Goal: Transaction & Acquisition: Purchase product/service

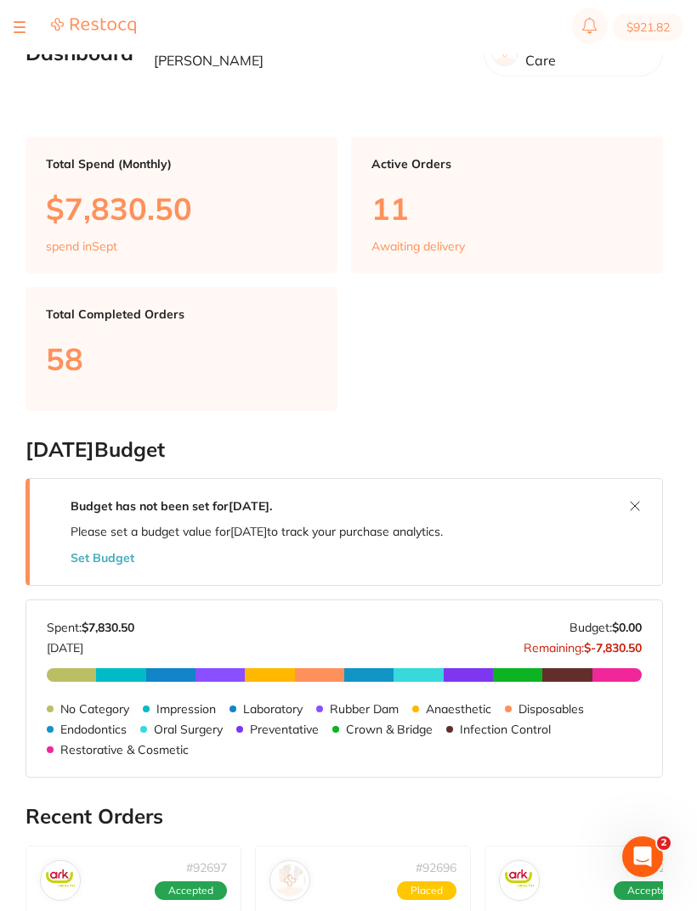
click at [655, 30] on button "$921.82" at bounding box center [647, 27] width 71 height 27
checkbox input "true"
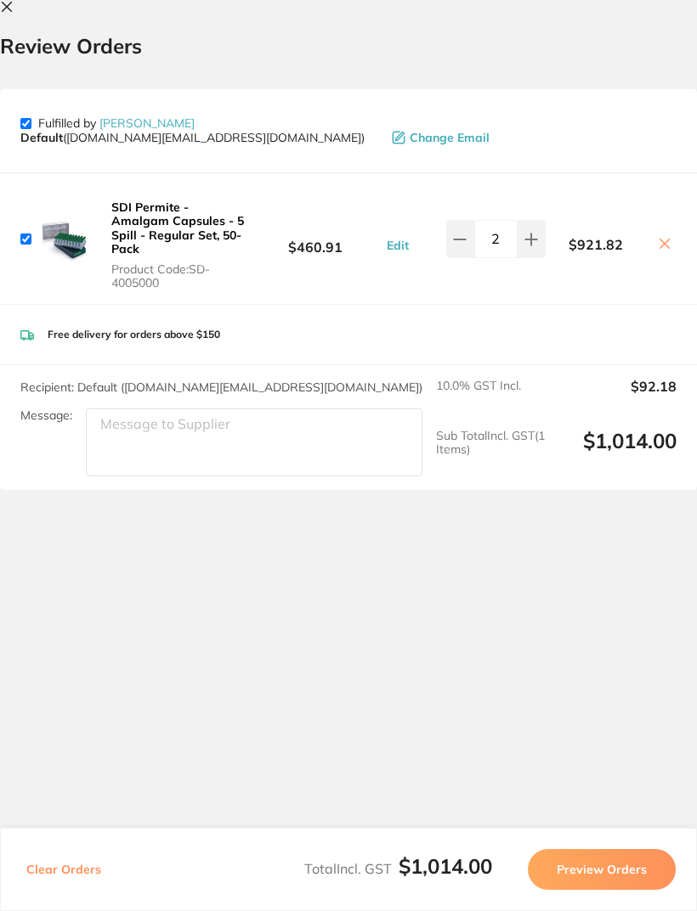
click at [9, 8] on icon at bounding box center [7, 7] width 14 height 14
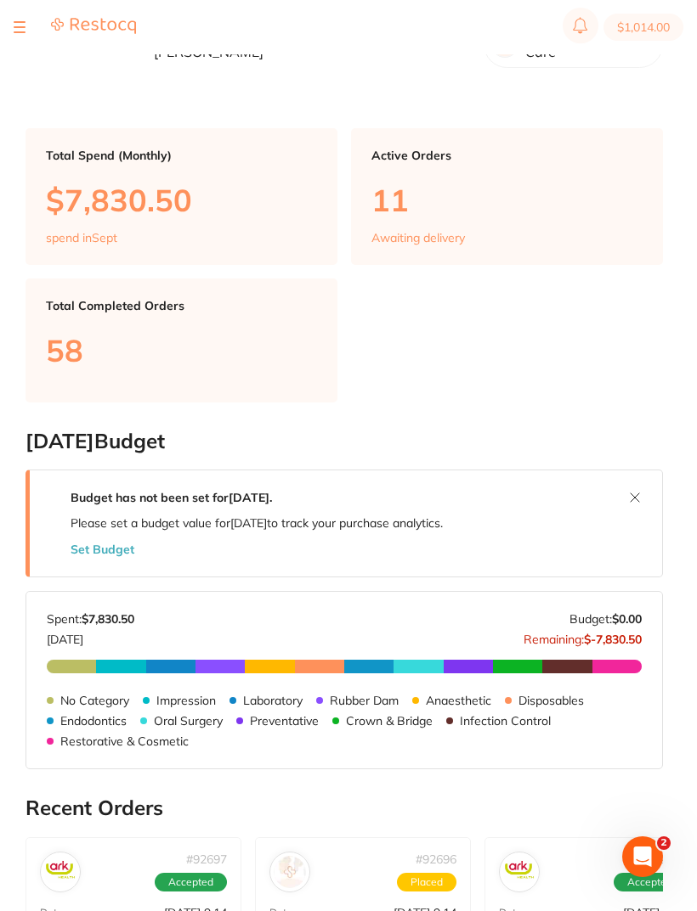
click at [19, 25] on div at bounding box center [20, 27] width 12 height 20
click at [25, 27] on button at bounding box center [20, 27] width 12 height 2
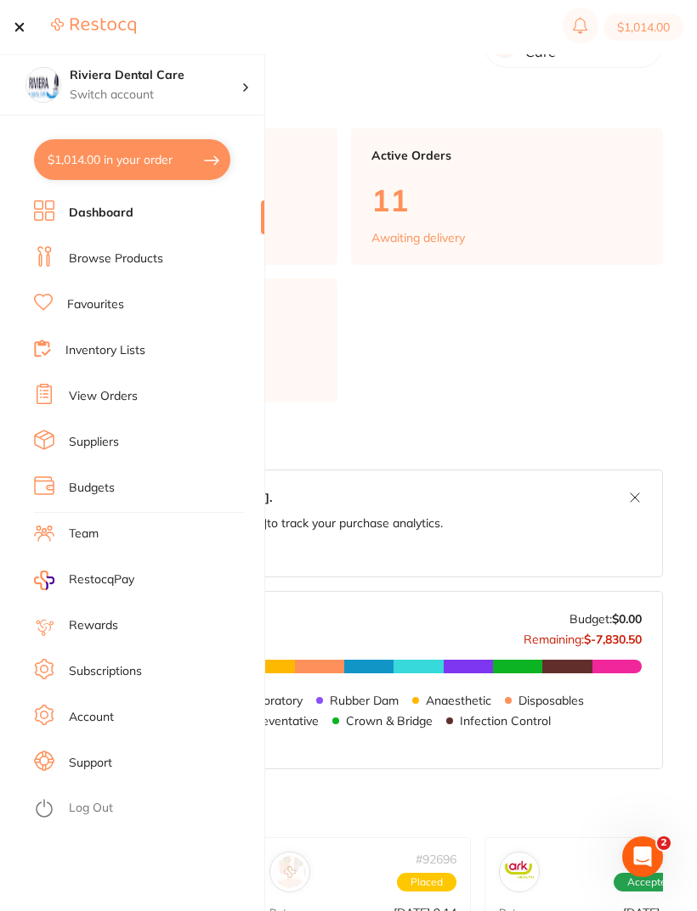
click at [109, 393] on link "View Orders" at bounding box center [103, 396] width 69 height 17
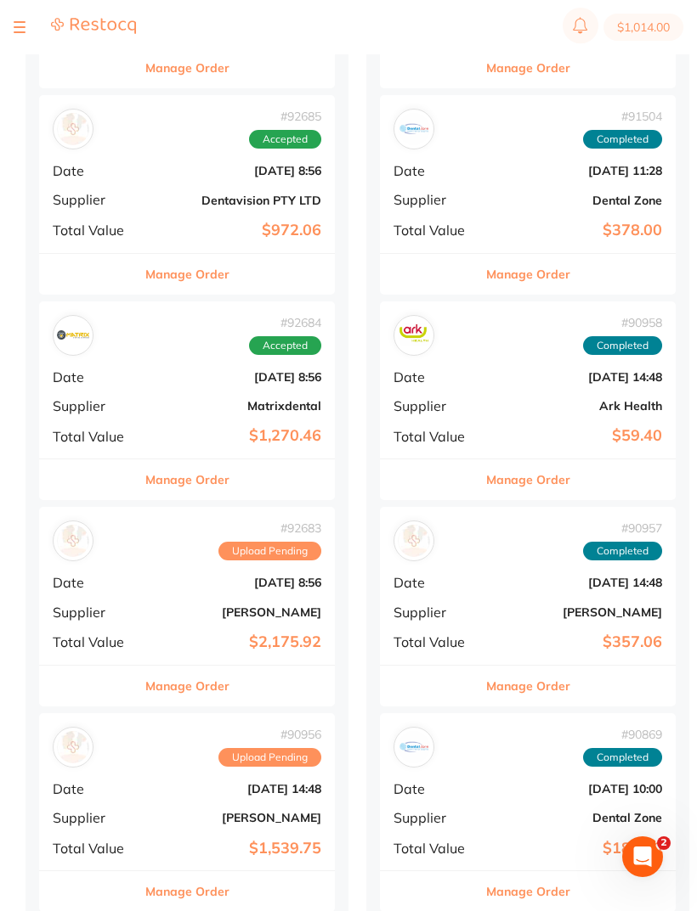
scroll to position [762, 0]
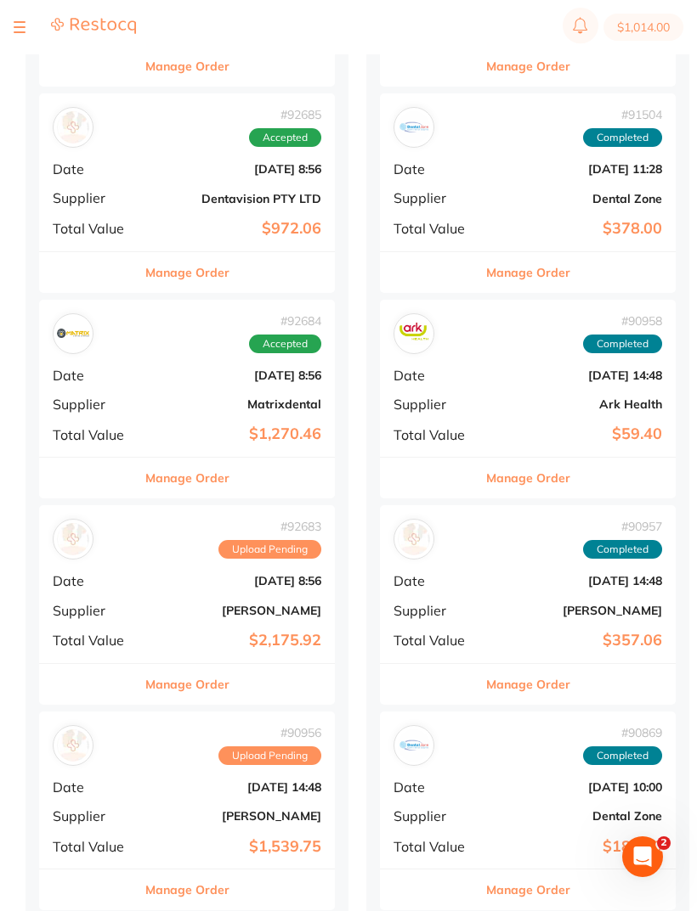
click at [179, 604] on b "[PERSON_NAME]" at bounding box center [236, 611] width 170 height 14
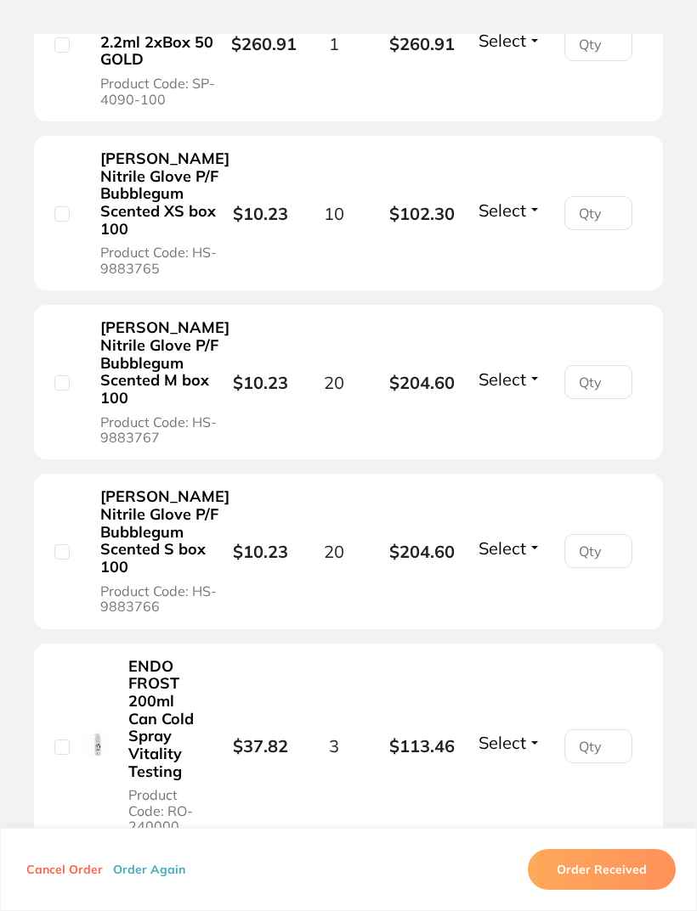
scroll to position [888, 0]
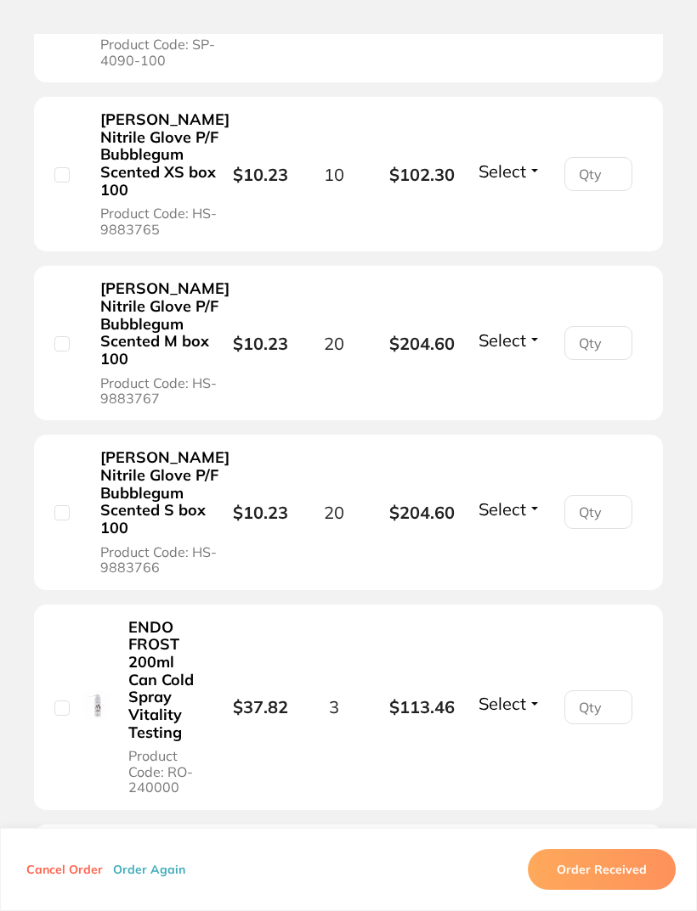
click at [595, 529] on input "number" at bounding box center [598, 512] width 68 height 34
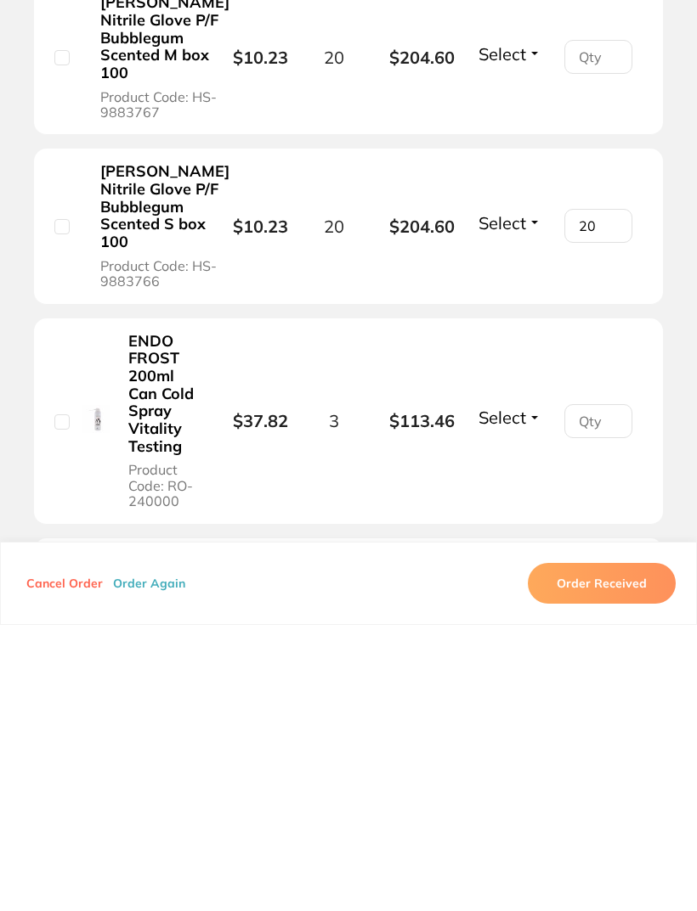
type input "20"
click at [605, 326] on input "number" at bounding box center [598, 343] width 68 height 34
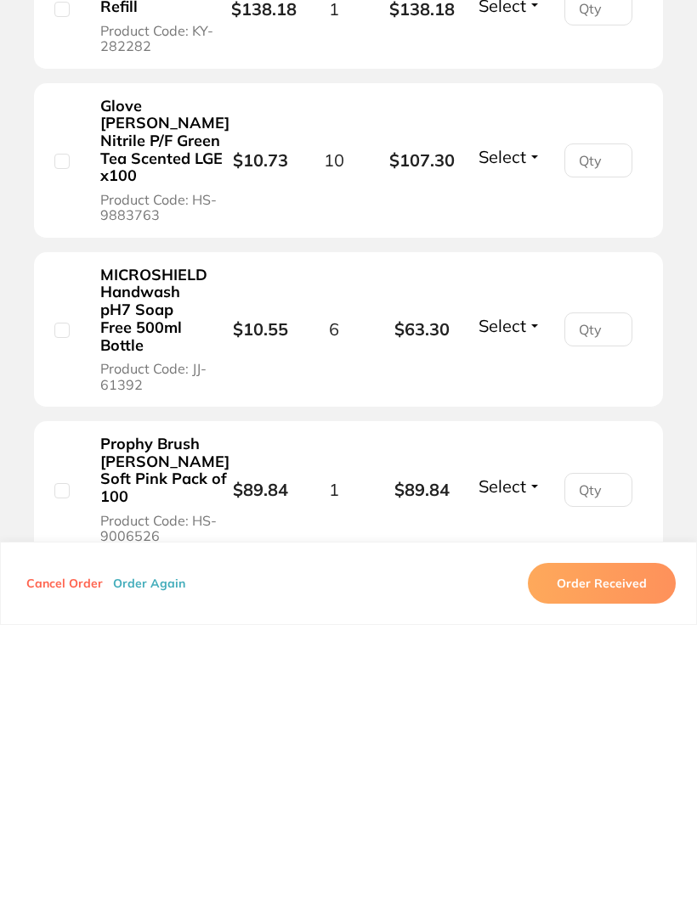
scroll to position [2021, 0]
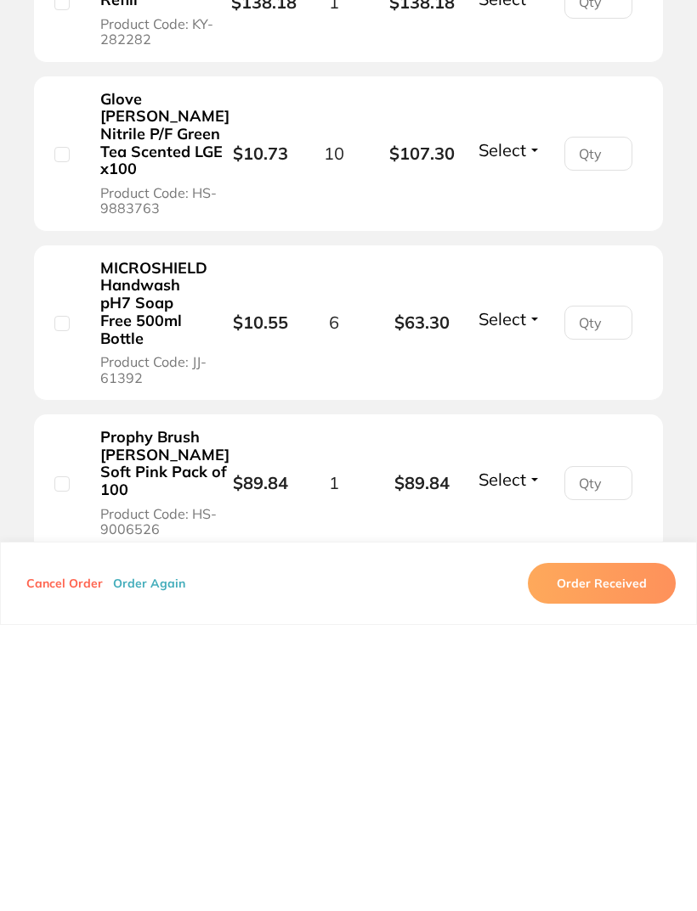
type input "10"
click at [596, 423] on input "number" at bounding box center [598, 440] width 68 height 34
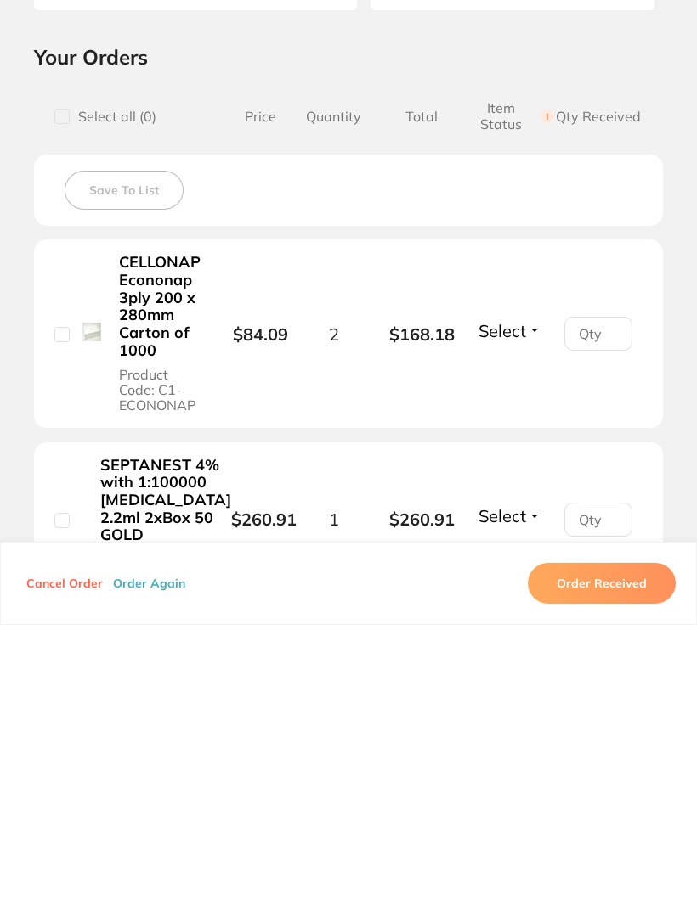
scroll to position [82, 0]
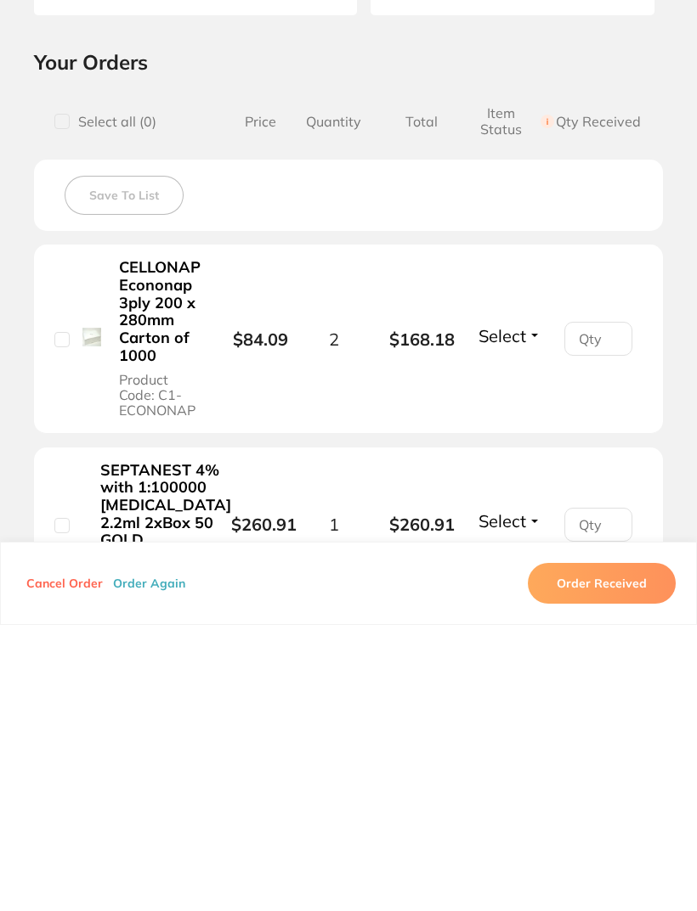
type input "10"
click at [600, 608] on input "number" at bounding box center [598, 625] width 68 height 34
type input "1"
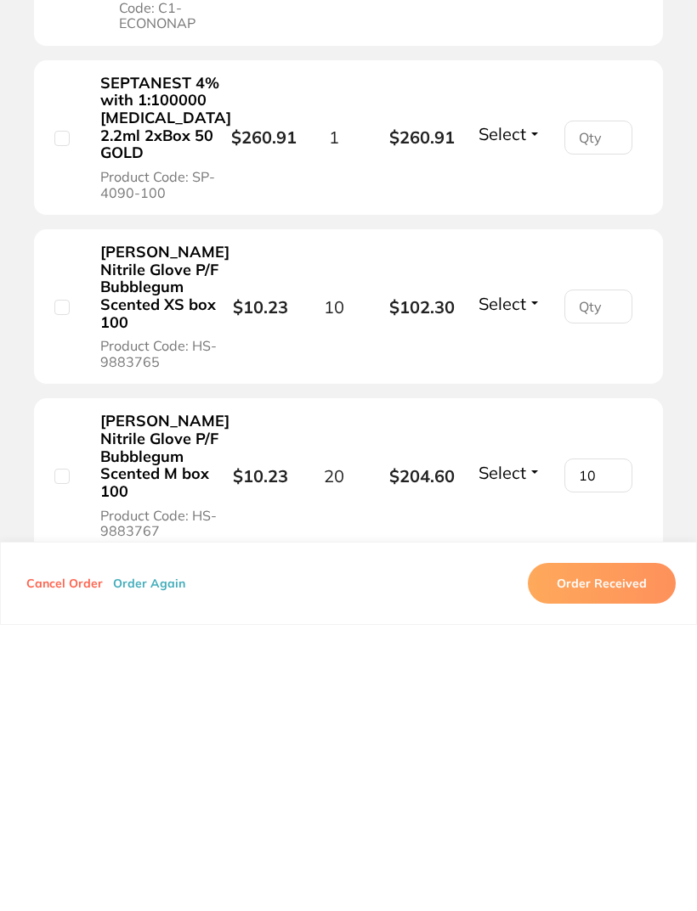
scroll to position [469, 0]
type input "2"
click at [600, 576] on input "number" at bounding box center [598, 593] width 68 height 34
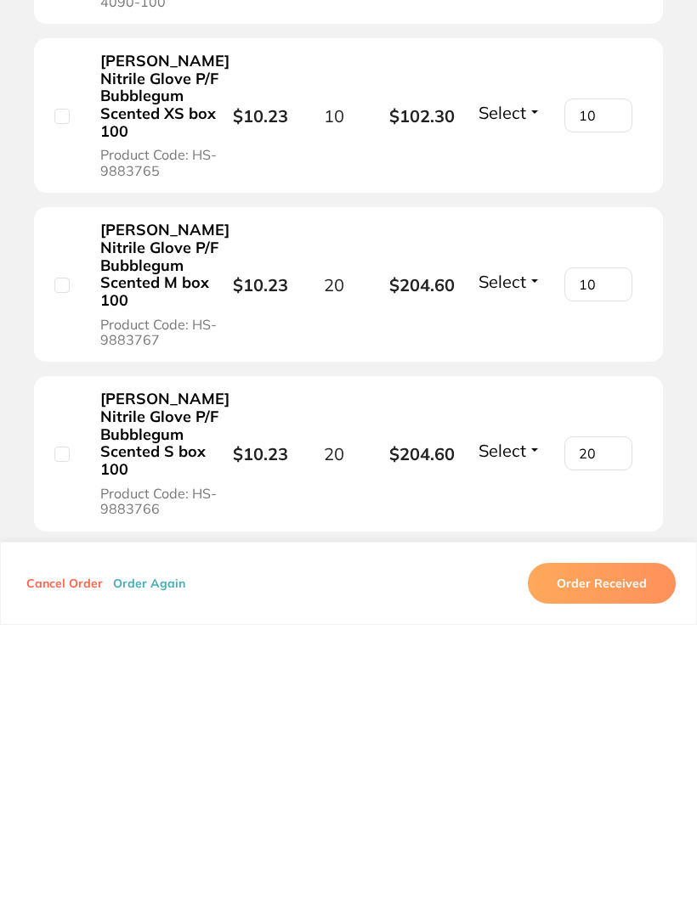
scroll to position [685, 0]
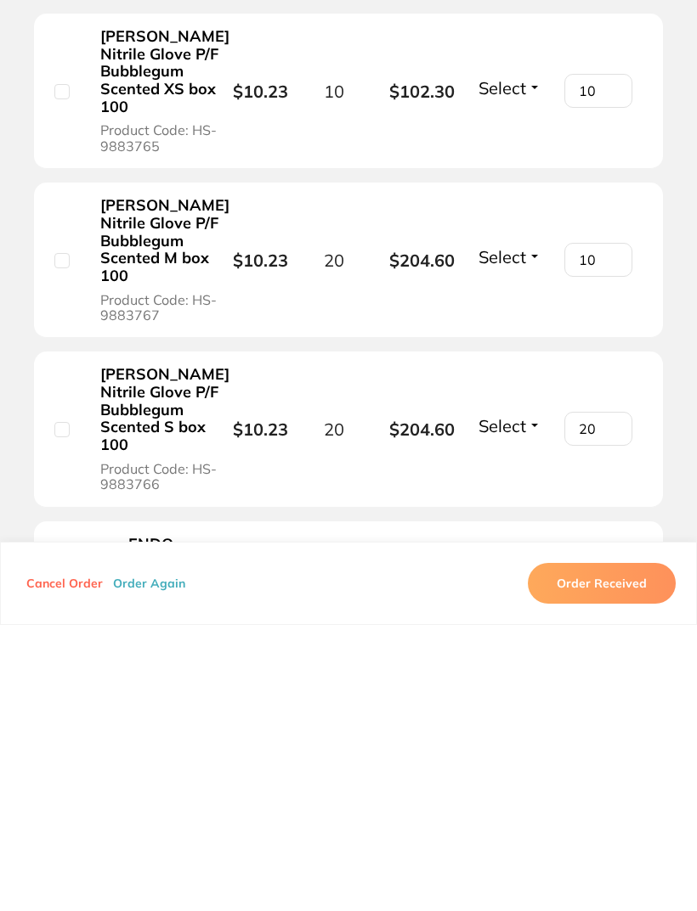
type input "10"
click at [612, 529] on input "10" at bounding box center [598, 546] width 68 height 34
type input "1"
type input "0"
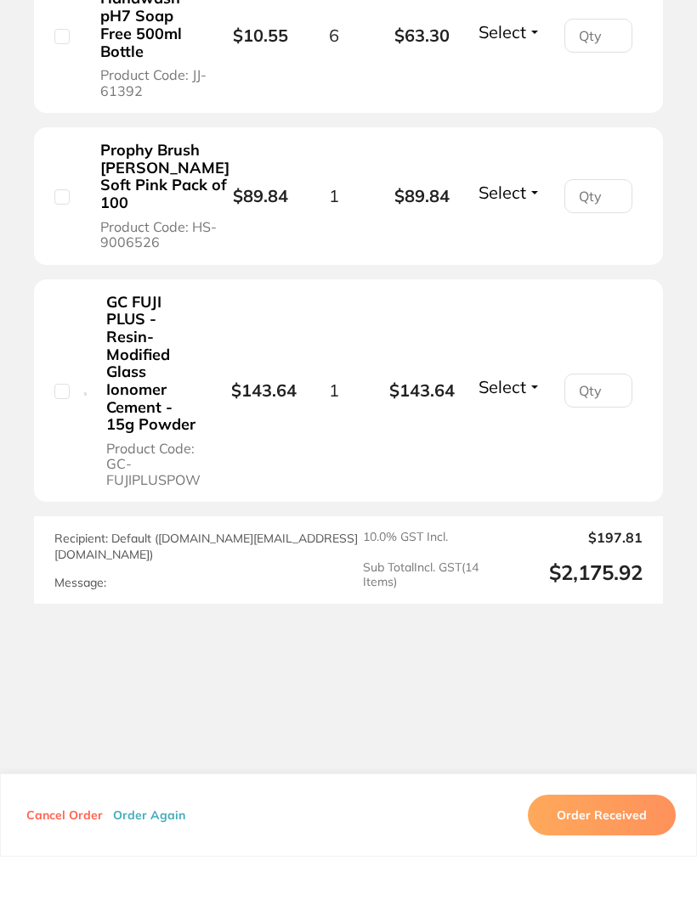
scroll to position [2766, 0]
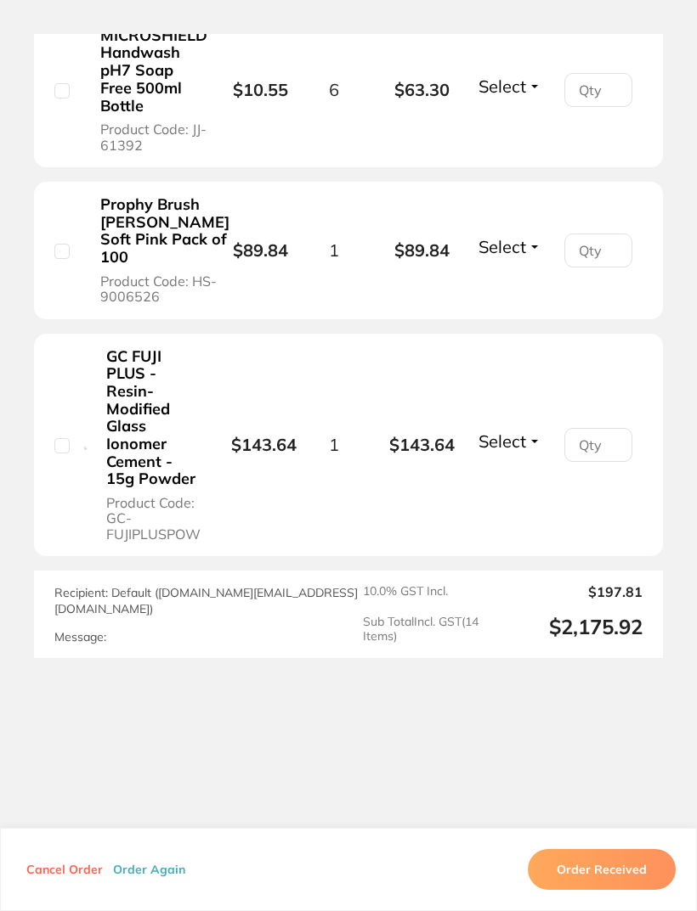
type input "20"
click at [590, 462] on input "number" at bounding box center [598, 445] width 68 height 34
type input "1"
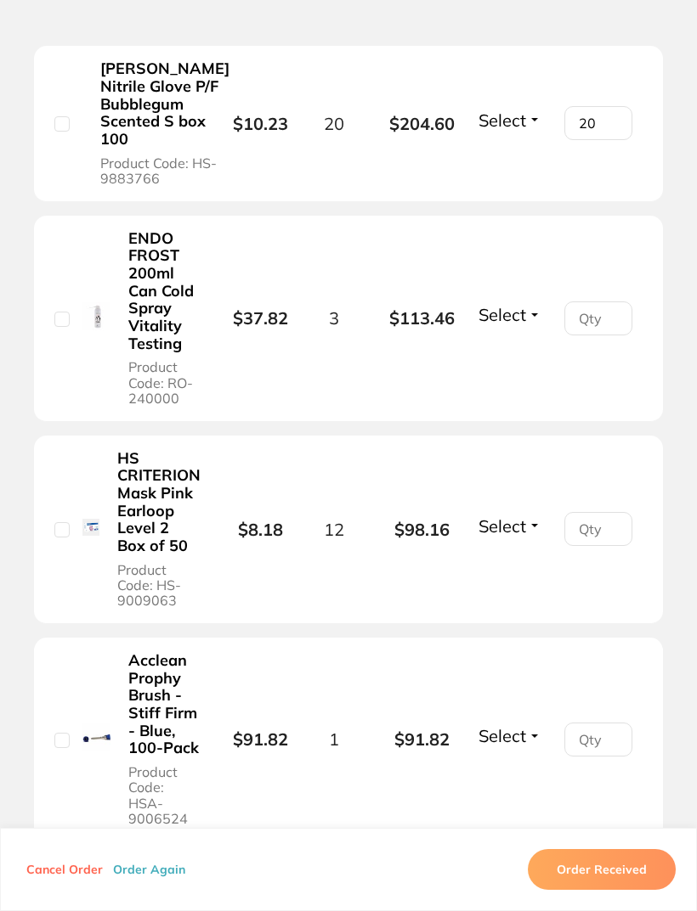
scroll to position [1279, 0]
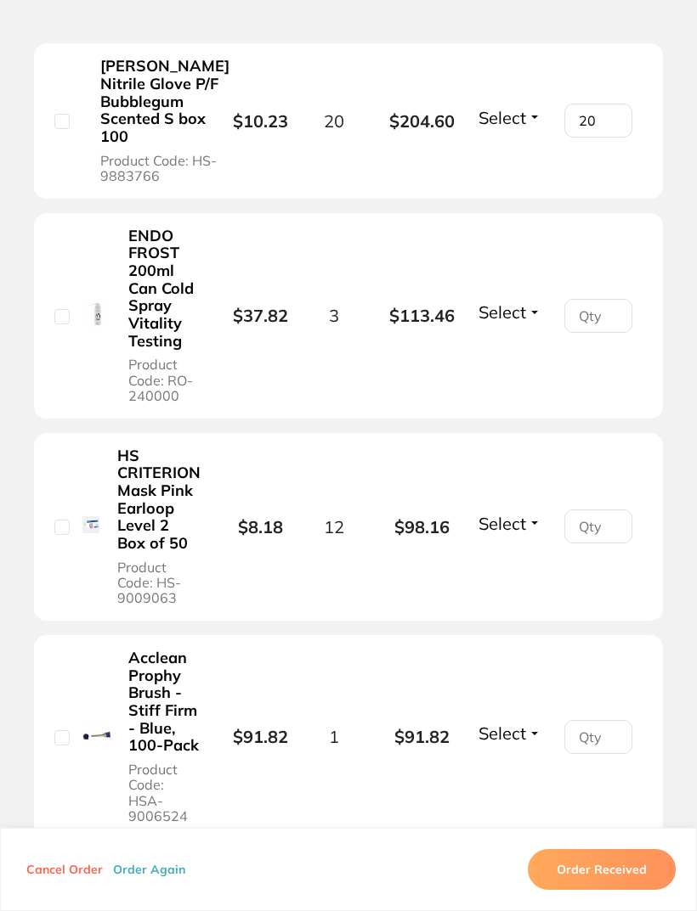
click at [585, 544] on input "number" at bounding box center [598, 527] width 68 height 34
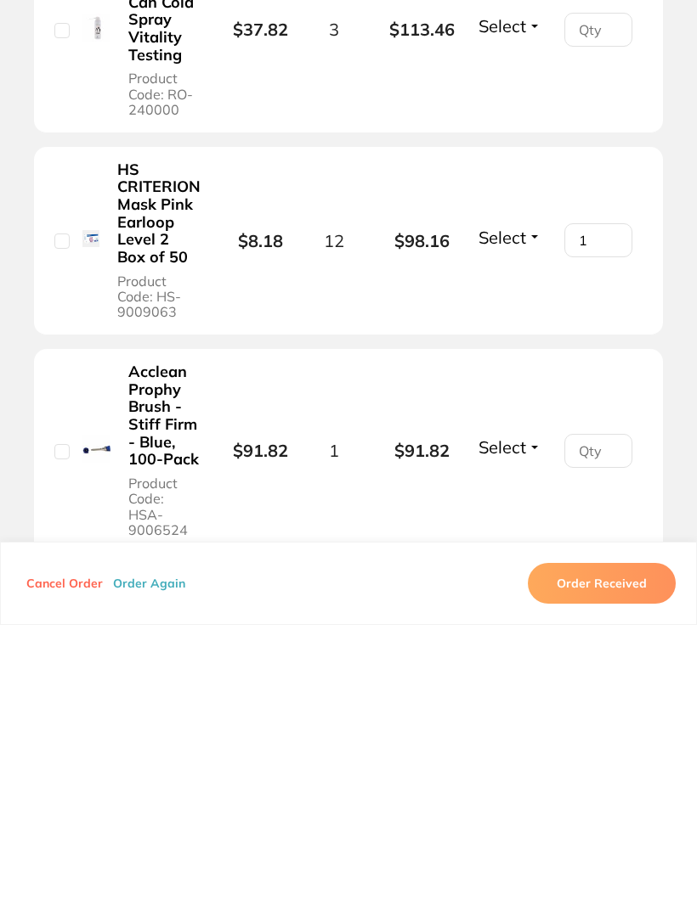
type input "12"
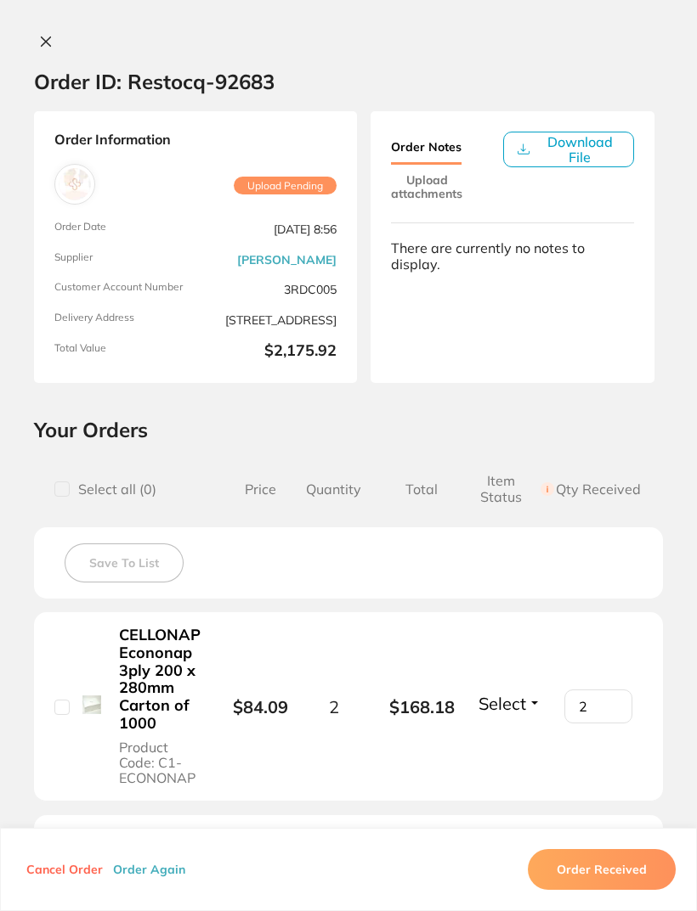
scroll to position [48, 0]
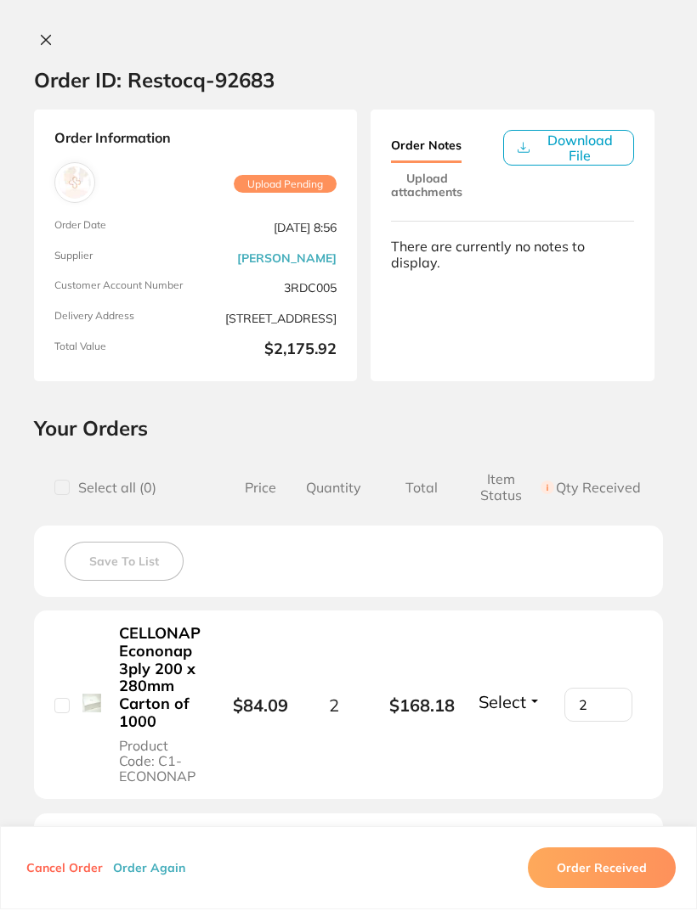
click at [41, 38] on icon at bounding box center [46, 42] width 14 height 14
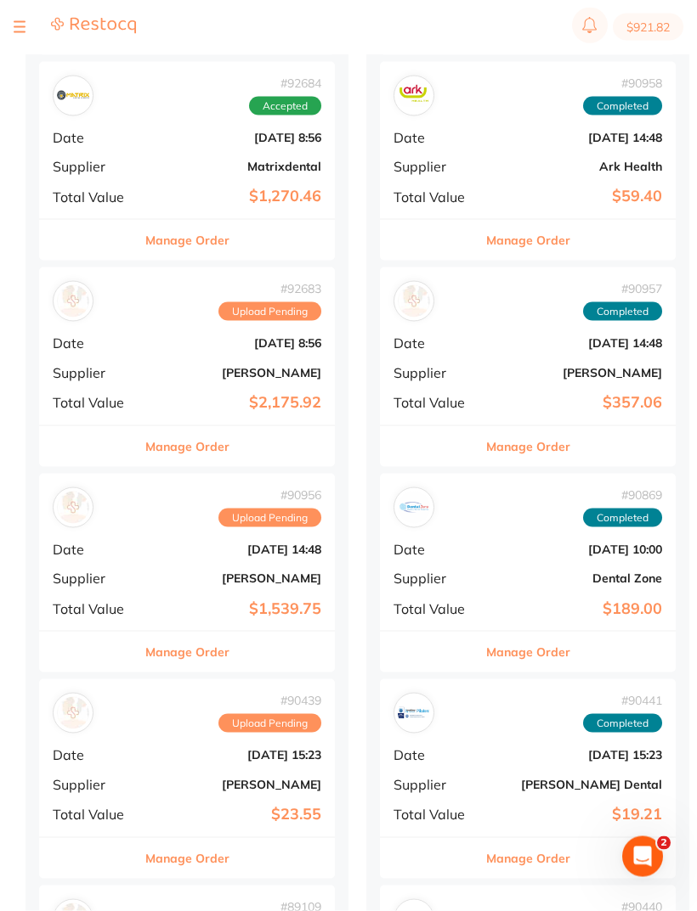
scroll to position [1001, 0]
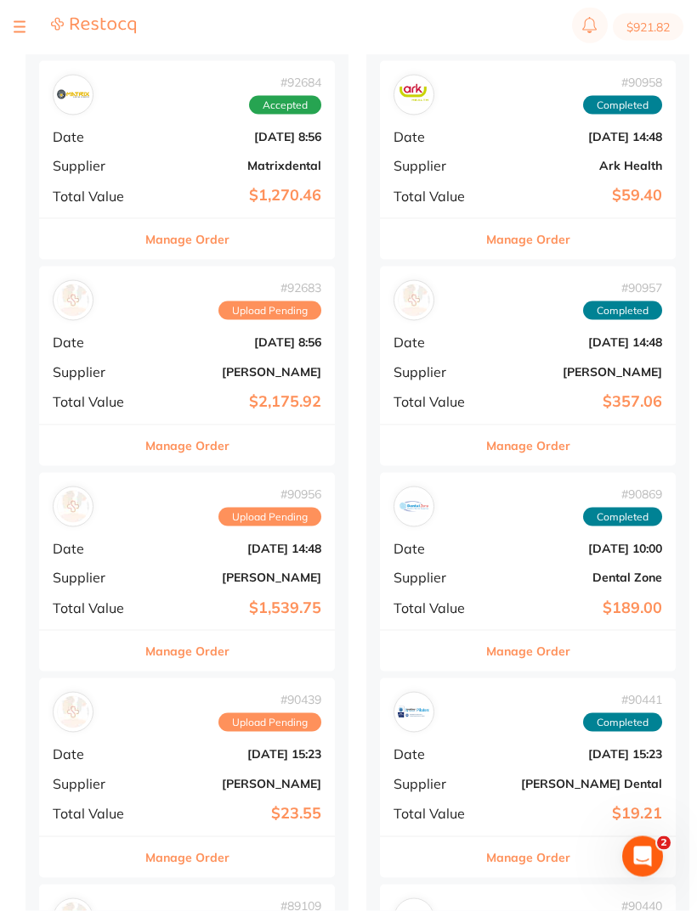
click at [177, 542] on b "[DATE] 14:48" at bounding box center [236, 549] width 170 height 14
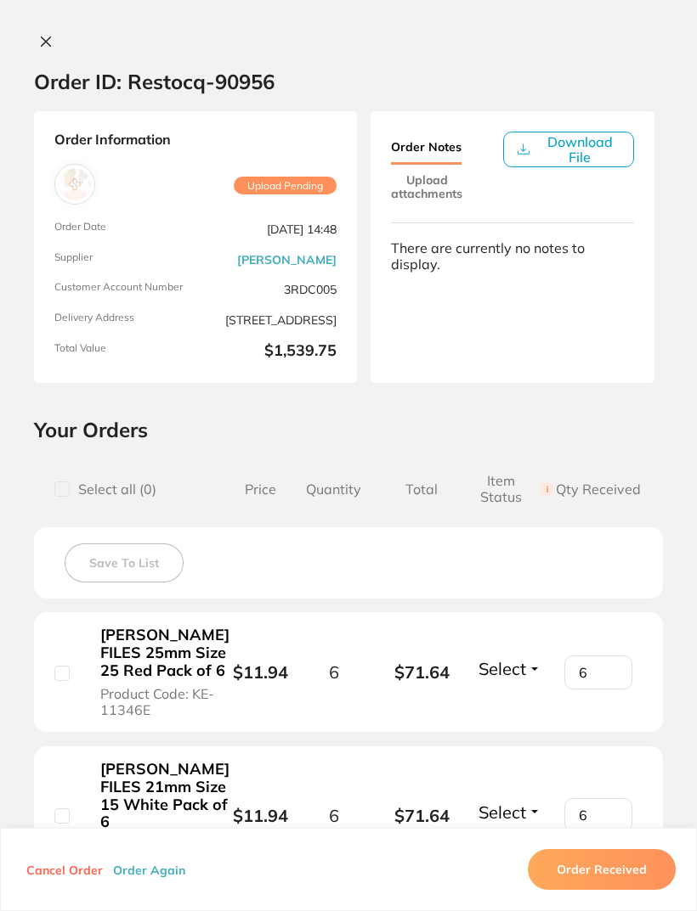
click at [56, 37] on button at bounding box center [46, 43] width 24 height 18
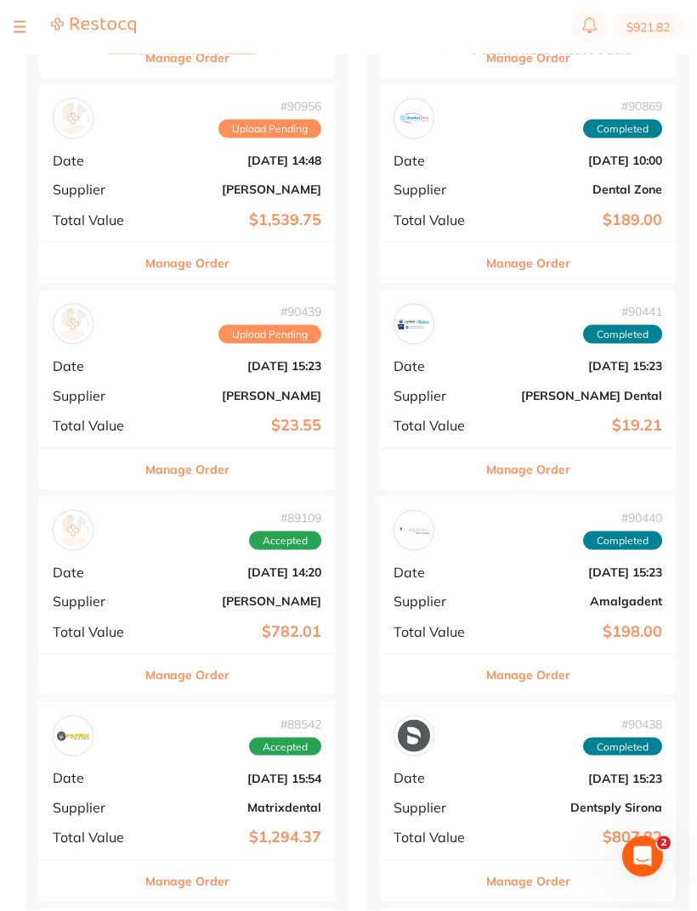
scroll to position [1392, 0]
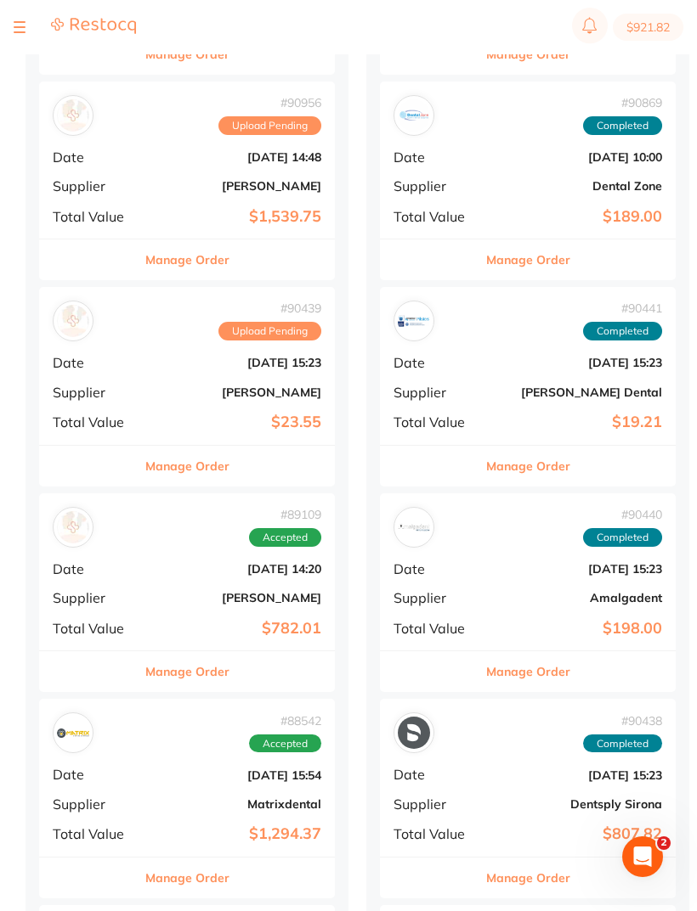
click at [206, 564] on b "[DATE] 14:20" at bounding box center [236, 569] width 170 height 14
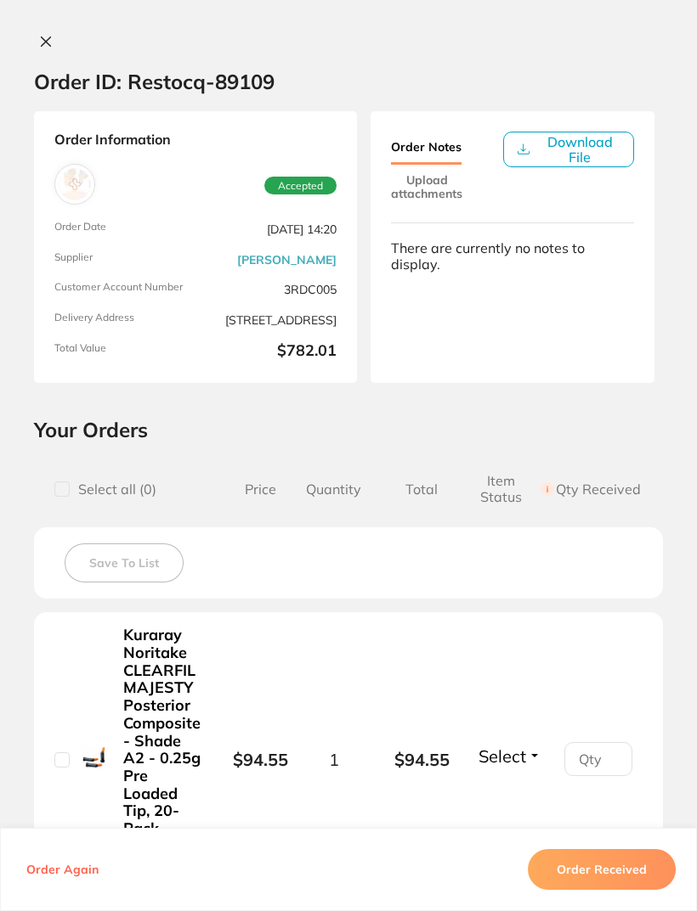
click at [47, 42] on icon at bounding box center [46, 41] width 9 height 9
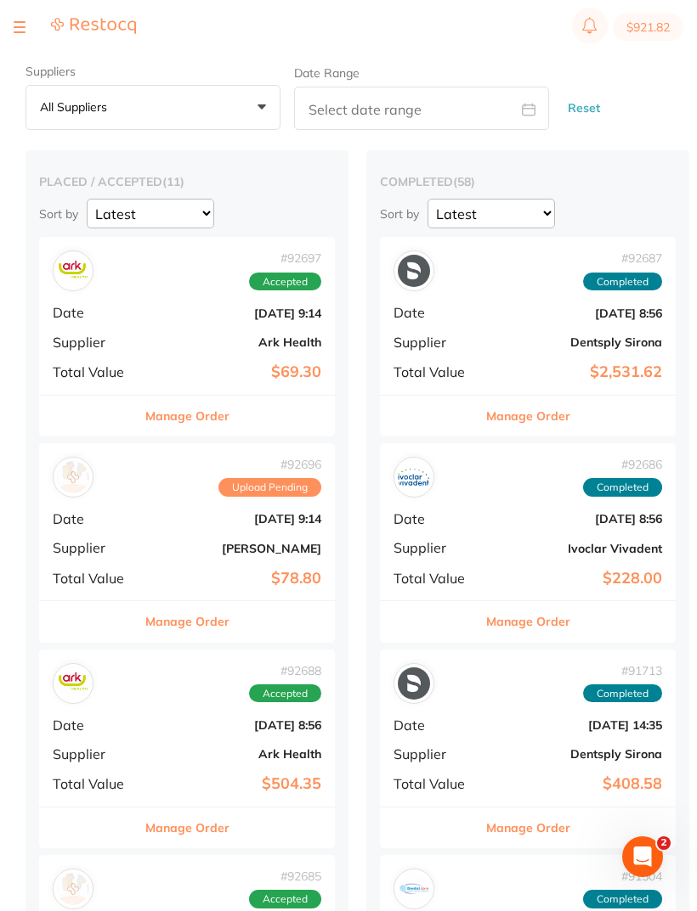
click at [20, 26] on button at bounding box center [20, 27] width 12 height 2
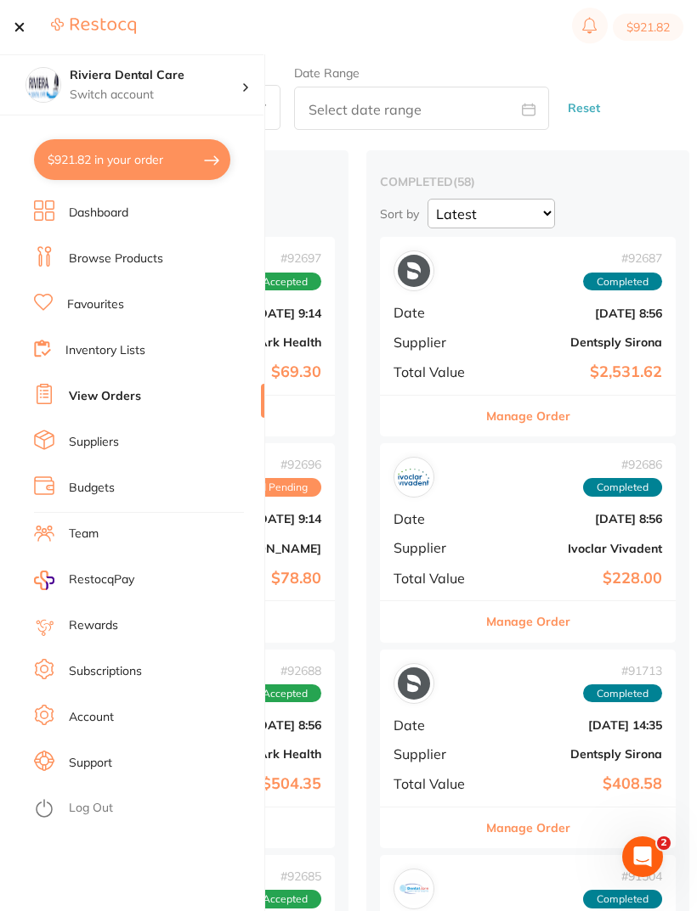
click at [92, 347] on link "Inventory Lists" at bounding box center [105, 350] width 80 height 17
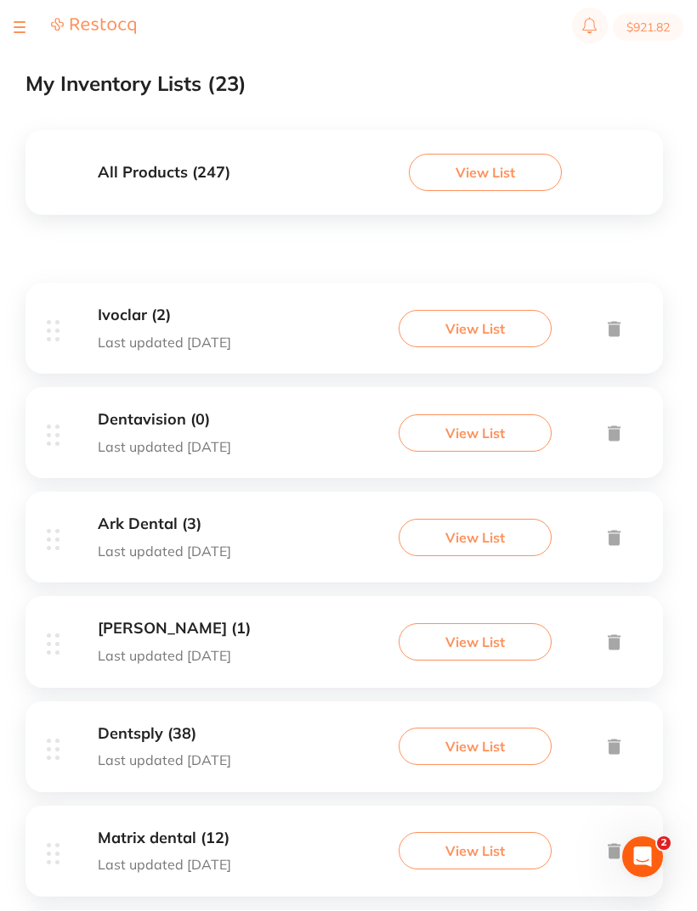
scroll to position [160, 0]
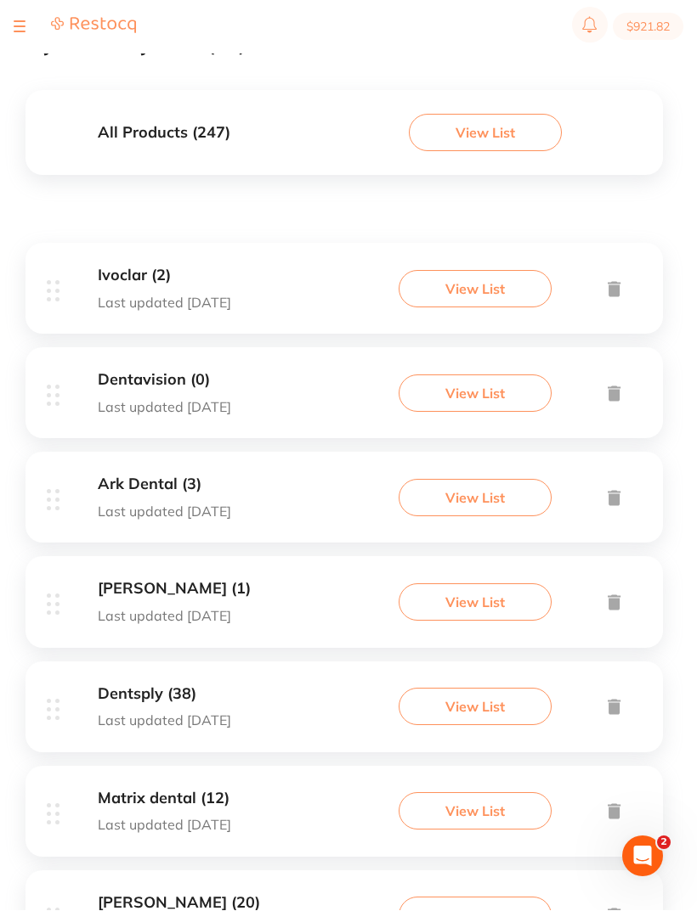
click at [487, 697] on button "View List" at bounding box center [474, 707] width 153 height 37
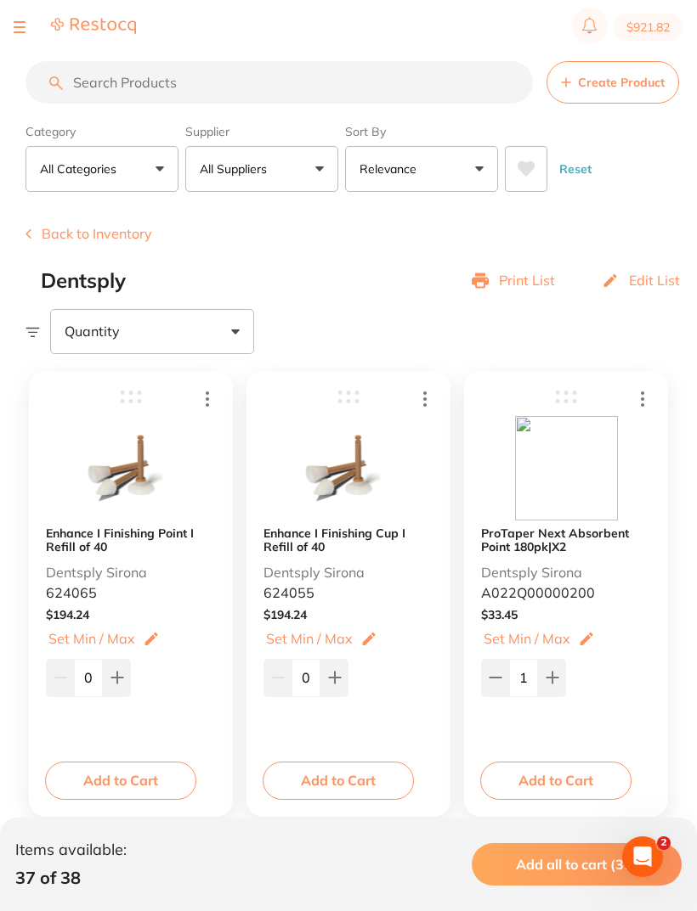
click at [80, 236] on button "Back to Inventory" at bounding box center [88, 233] width 127 height 15
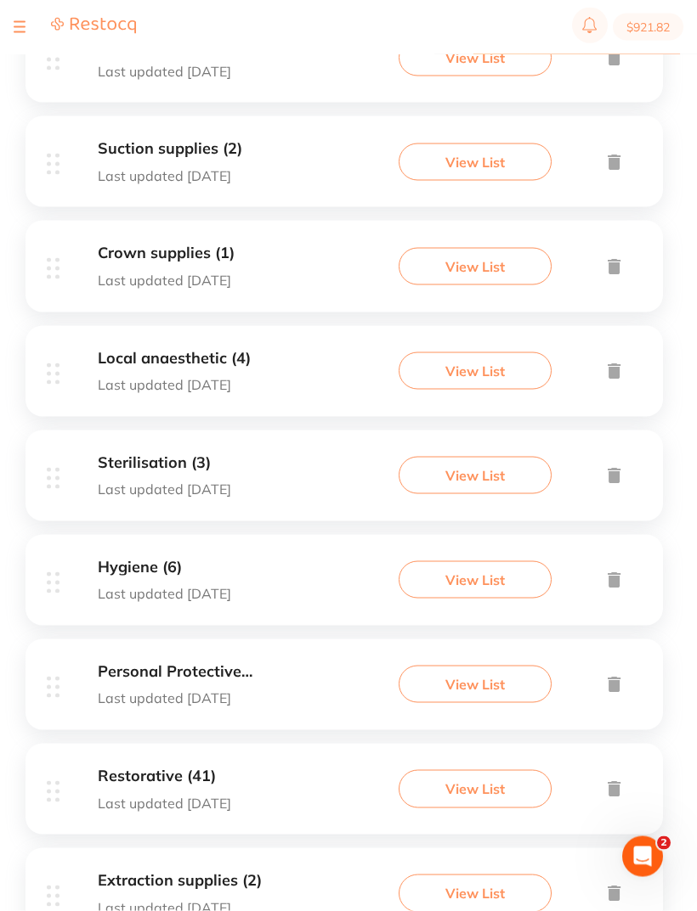
scroll to position [1857, 0]
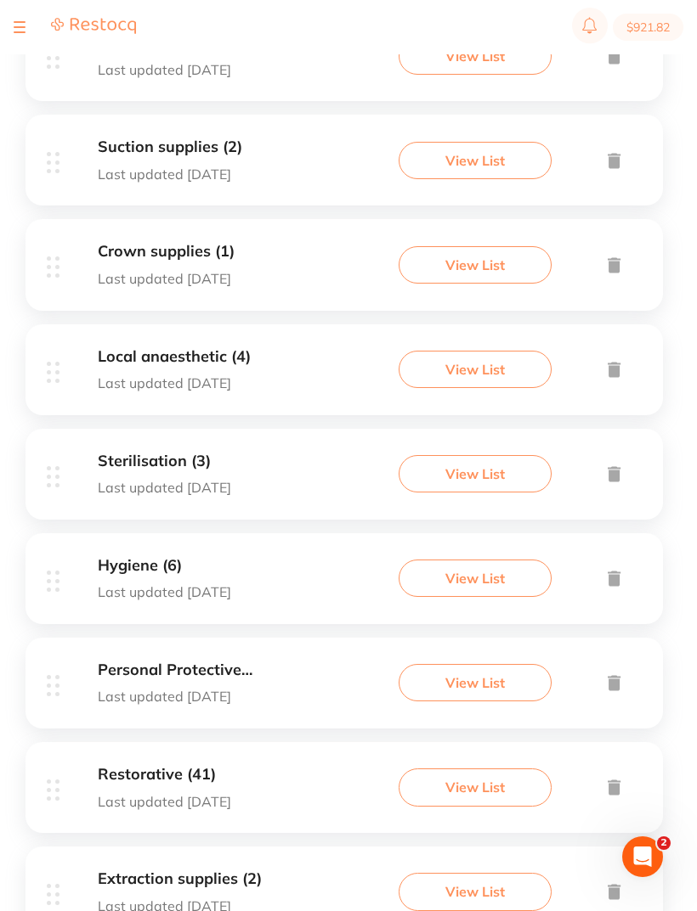
click at [480, 769] on button "View List" at bounding box center [474, 787] width 153 height 37
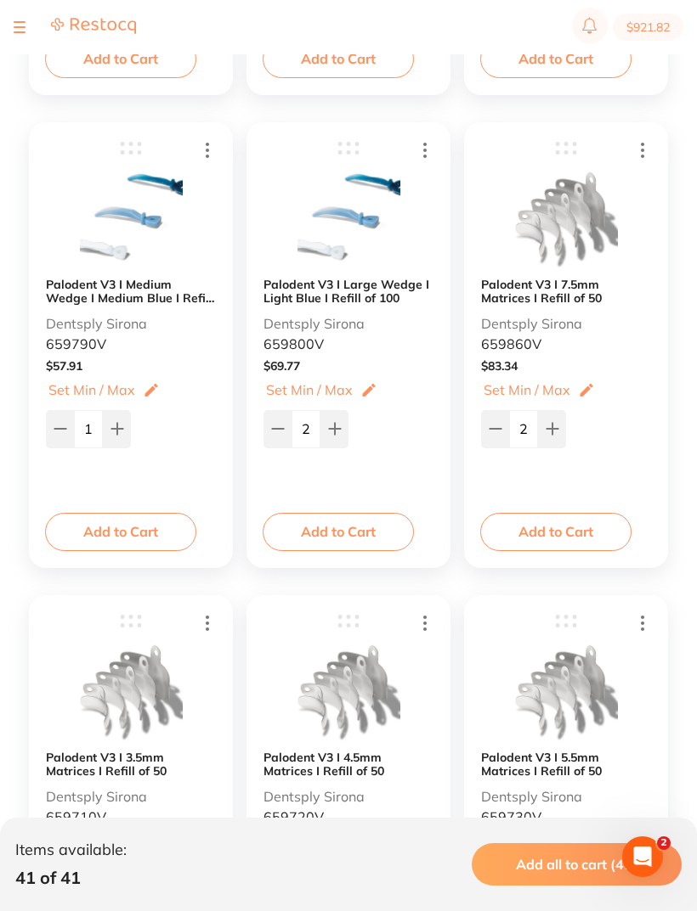
scroll to position [4510, 0]
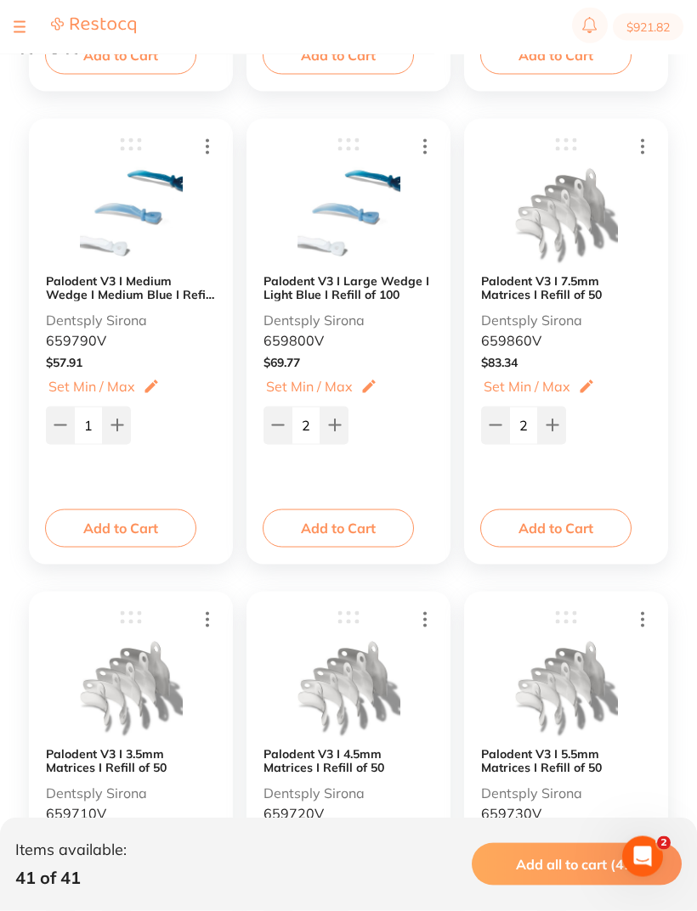
click at [604, 696] on img at bounding box center [566, 689] width 103 height 104
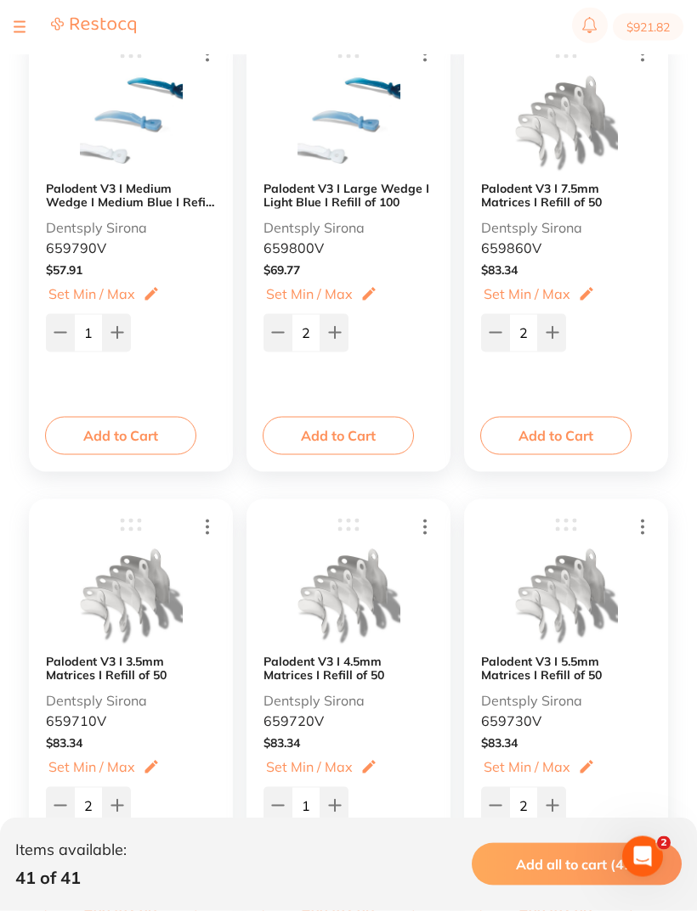
scroll to position [4605, 0]
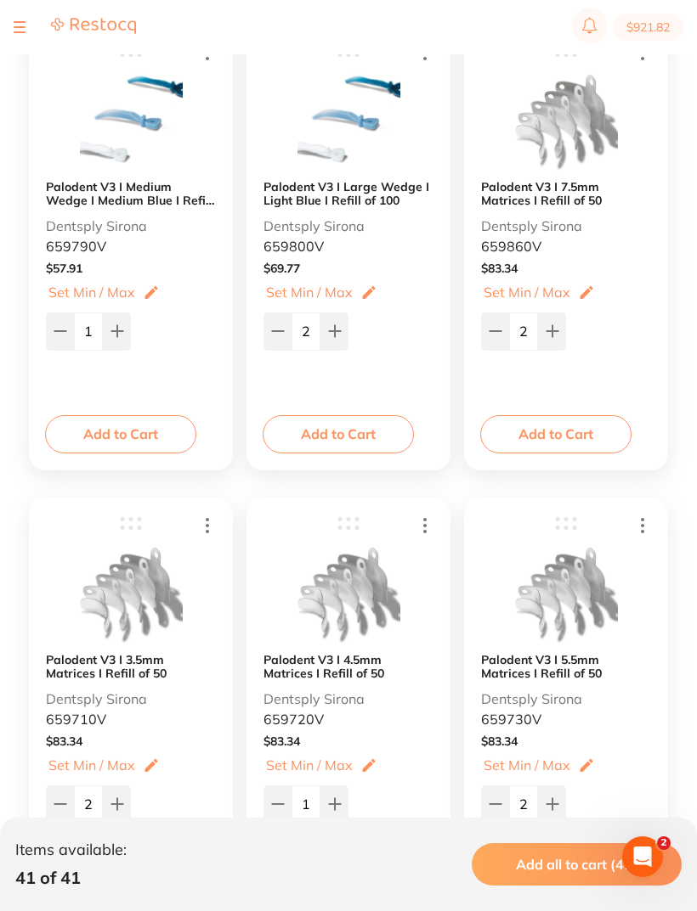
click at [539, 678] on b "Palodent V3 I 5.5mm Matrices I Refill of 50" at bounding box center [566, 666] width 170 height 27
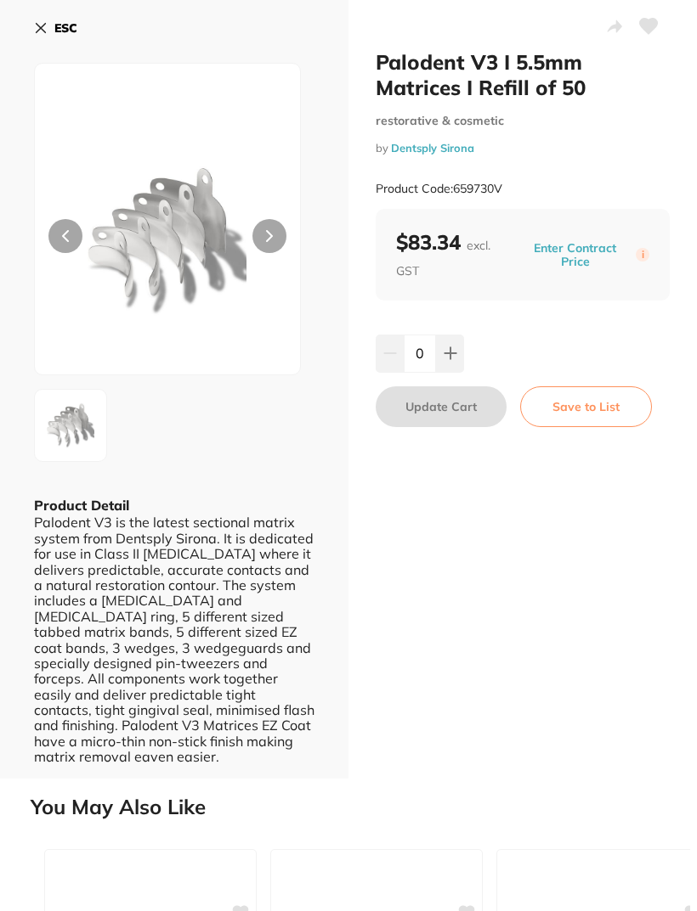
click at [450, 341] on button at bounding box center [450, 353] width 28 height 37
type input "1"
click at [434, 397] on button "Update Cart" at bounding box center [440, 406] width 131 height 41
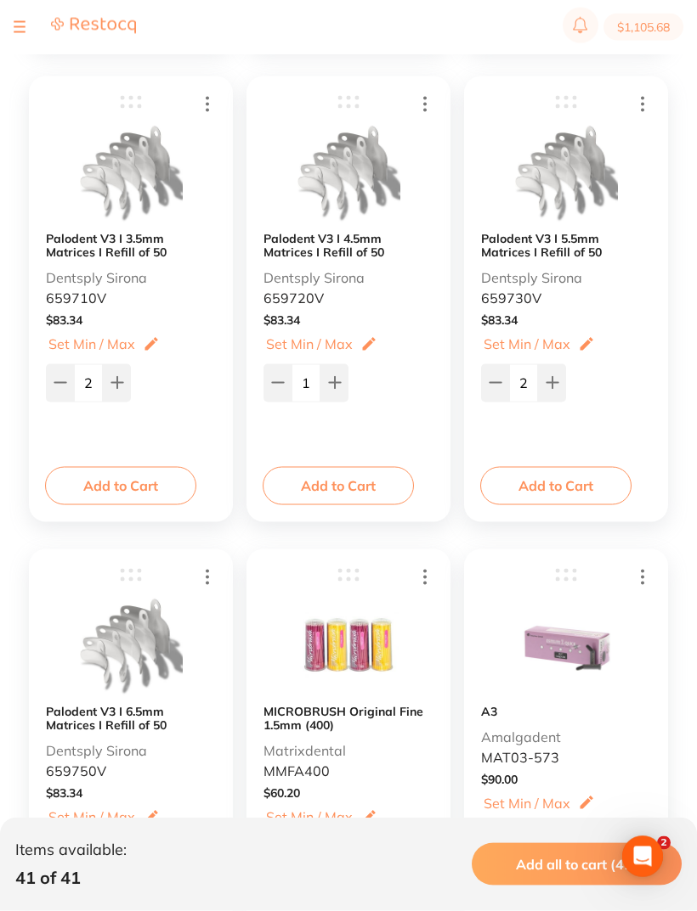
scroll to position [5036, 0]
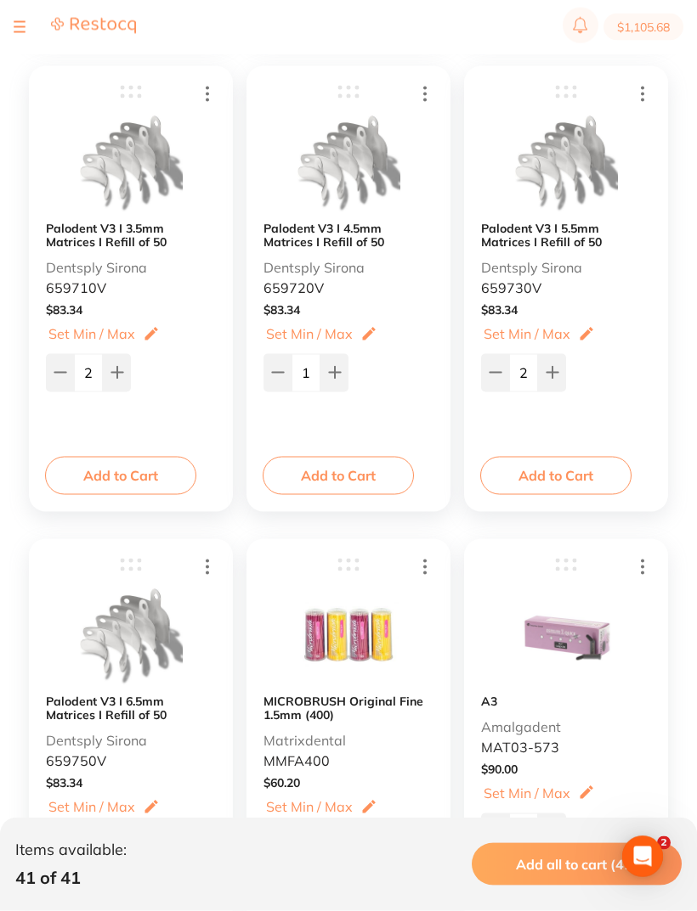
click at [144, 649] on img at bounding box center [131, 636] width 103 height 104
click at [102, 786] on div "$ 83.34" at bounding box center [131, 783] width 170 height 14
click at [96, 697] on b "Palodent V3 I 6.5mm Matrices I Refill of 50" at bounding box center [131, 707] width 170 height 27
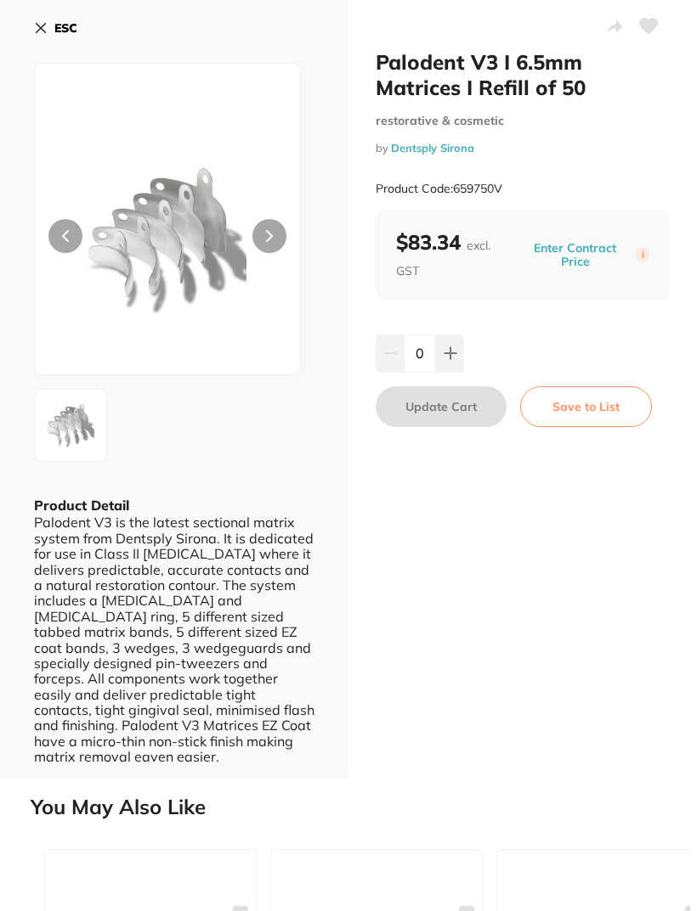
click at [449, 347] on icon at bounding box center [450, 354] width 14 height 14
type input "1"
click at [444, 389] on button "Update Cart" at bounding box center [440, 406] width 131 height 41
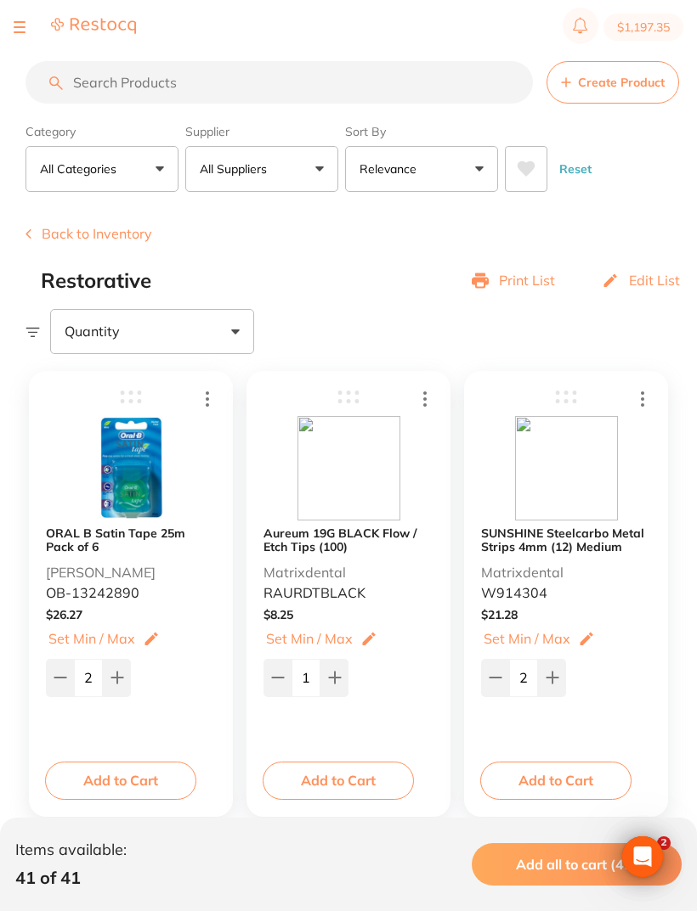
scroll to position [5037, 0]
